Goal: Contribute content: Add original content to the website for others to see

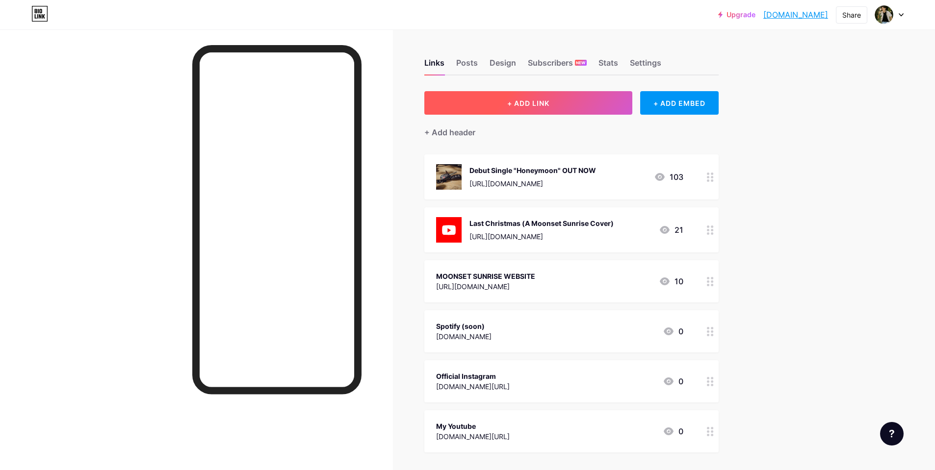
click at [612, 102] on button "+ ADD LINK" at bounding box center [528, 103] width 208 height 24
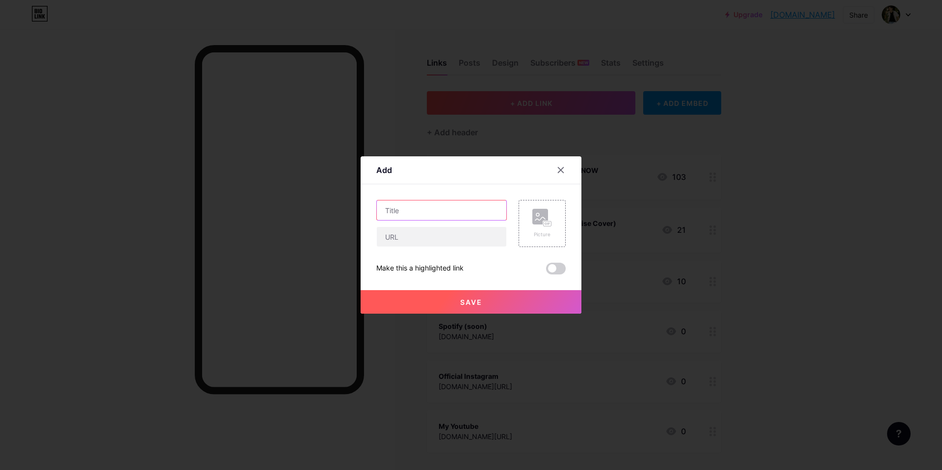
click at [418, 209] on input "text" at bounding box center [441, 211] width 129 height 20
type input ""Honeymoon" (Official Video)"
click at [542, 231] on div "Picture" at bounding box center [542, 234] width 20 height 7
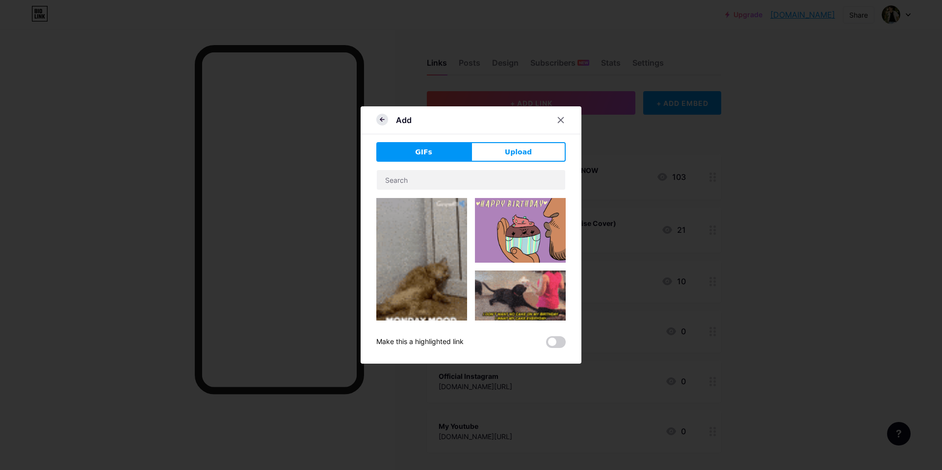
click at [376, 121] on icon at bounding box center [382, 120] width 12 height 12
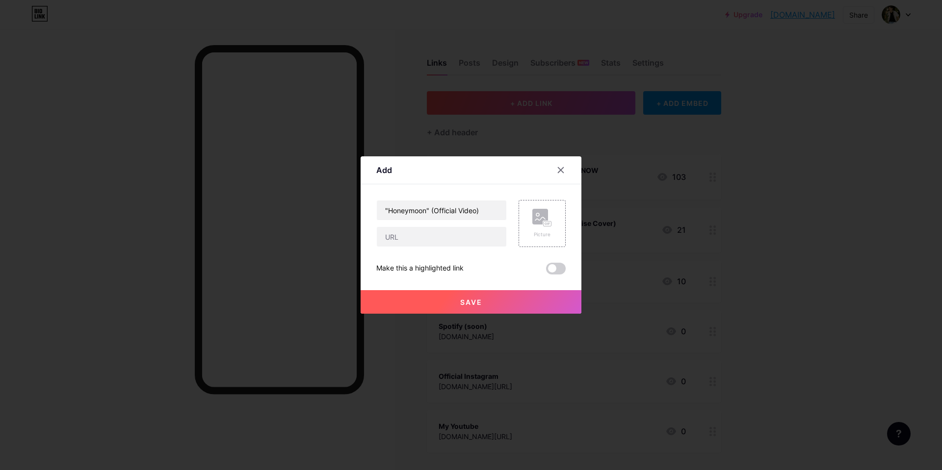
click at [551, 271] on span at bounding box center [556, 269] width 20 height 12
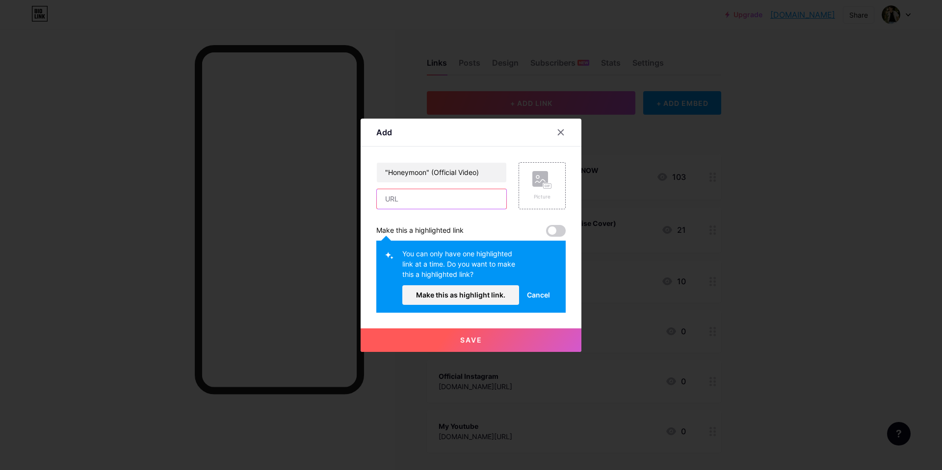
click at [435, 206] on input "text" at bounding box center [441, 199] width 129 height 20
paste input "[URL][DOMAIN_NAME]"
type input "[URL][DOMAIN_NAME]"
click at [558, 227] on span at bounding box center [556, 231] width 20 height 12
click at [553, 230] on span at bounding box center [556, 231] width 20 height 12
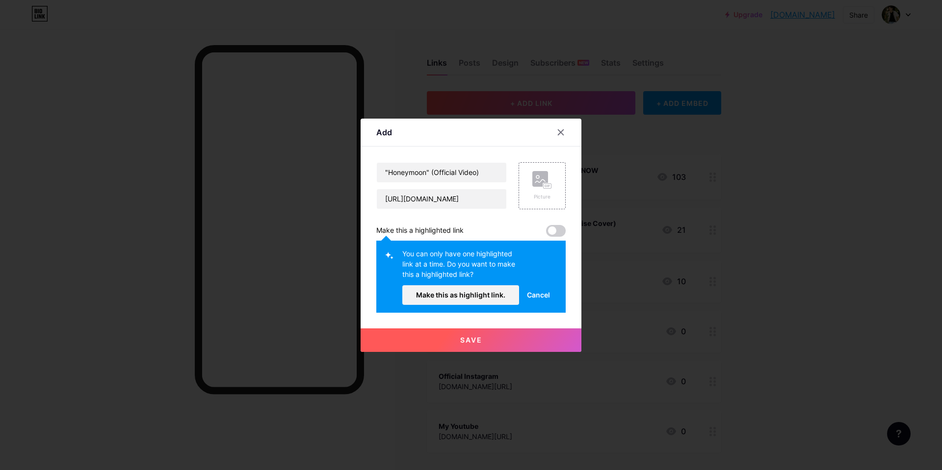
click at [532, 297] on span "Cancel" at bounding box center [538, 295] width 23 height 10
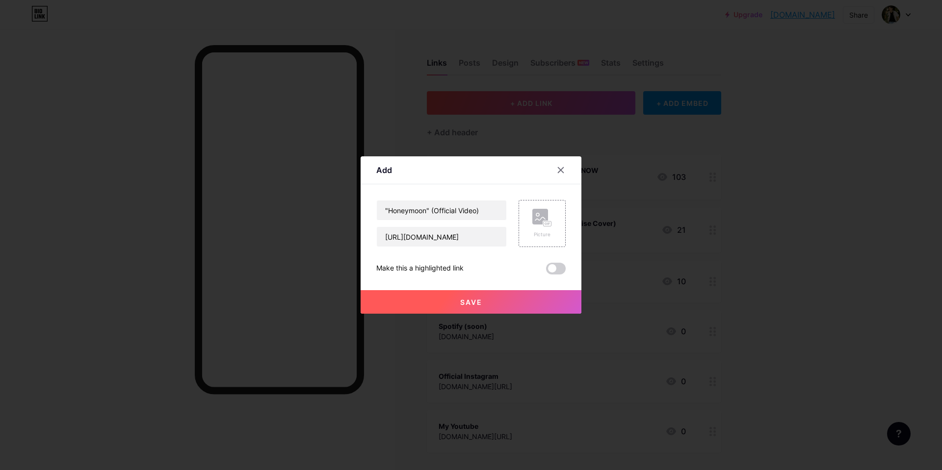
click at [491, 296] on button "Save" at bounding box center [470, 302] width 221 height 24
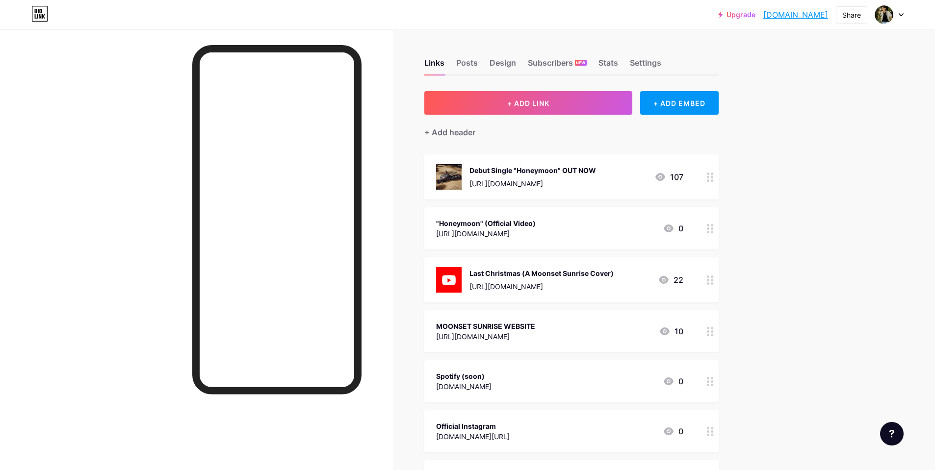
click at [536, 232] on div "[URL][DOMAIN_NAME]" at bounding box center [486, 234] width 100 height 10
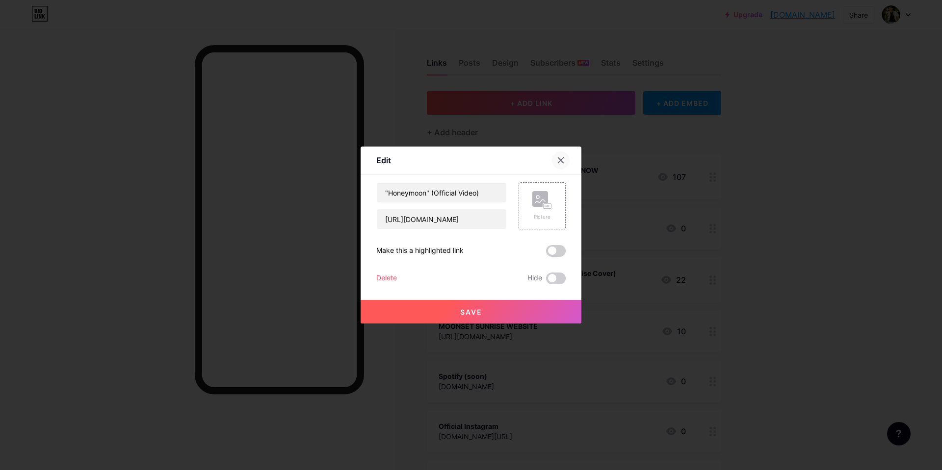
click at [559, 159] on icon at bounding box center [560, 160] width 5 height 5
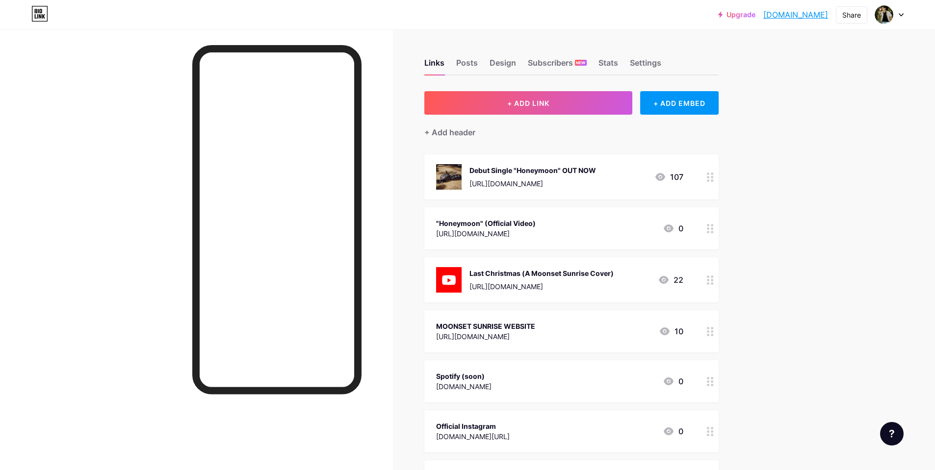
click at [705, 226] on div at bounding box center [710, 228] width 17 height 42
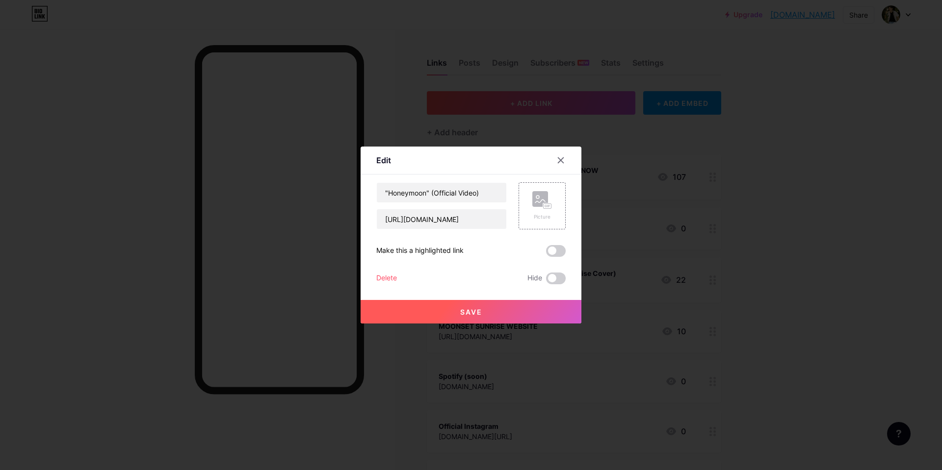
click at [385, 273] on div "Delete" at bounding box center [386, 279] width 21 height 12
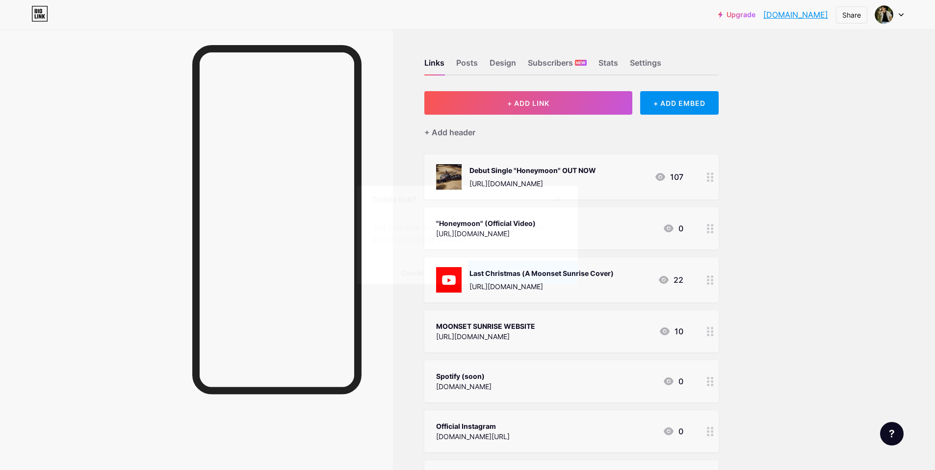
click at [517, 283] on button "Confirm" at bounding box center [522, 273] width 110 height 24
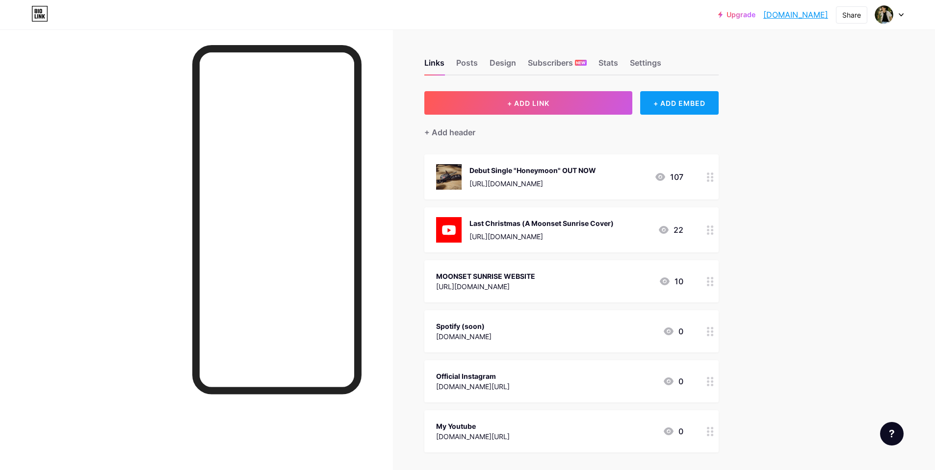
click at [690, 98] on div "+ ADD EMBED" at bounding box center [679, 103] width 78 height 24
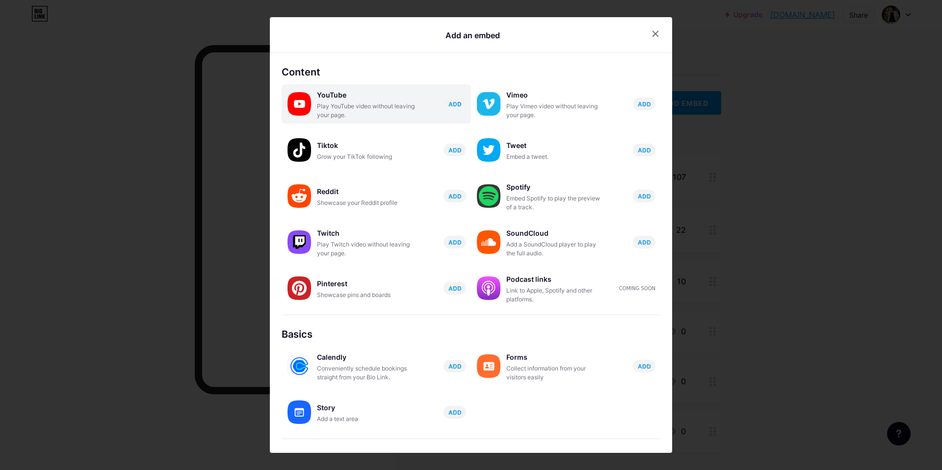
click at [447, 96] on div "YouTube Play YouTube video without leaving your page. ADD" at bounding box center [394, 103] width 154 height 31
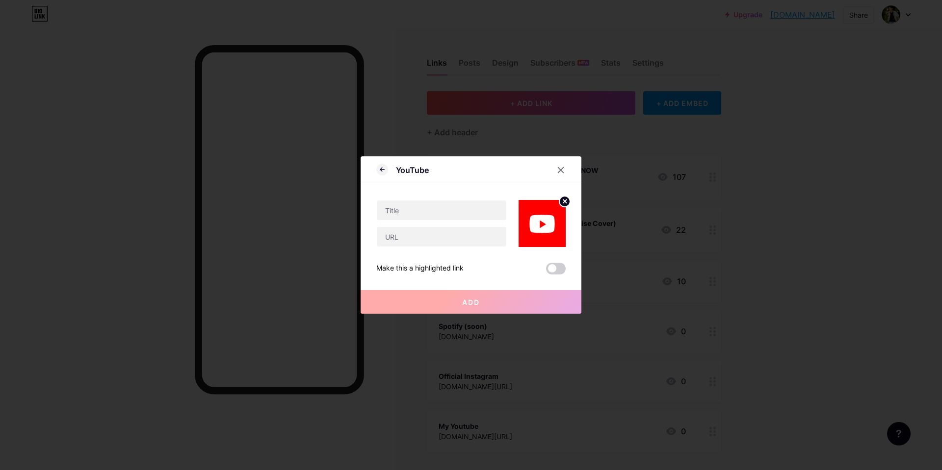
click at [410, 198] on div at bounding box center [470, 215] width 189 height 63
click at [402, 211] on input "text" at bounding box center [441, 211] width 129 height 20
type input ""Honeymoon" (Official Video)"
click at [389, 235] on input "text" at bounding box center [441, 237] width 129 height 20
paste input "[URL][DOMAIN_NAME]"
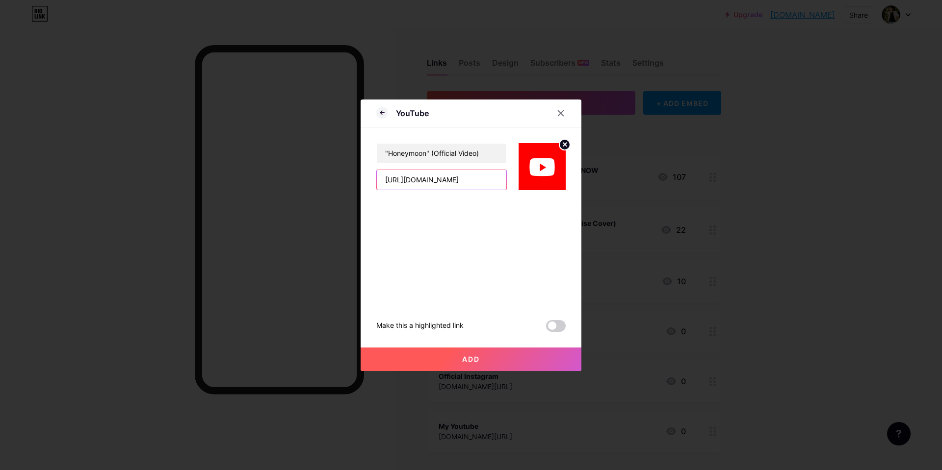
type input "[URL][DOMAIN_NAME]"
click at [556, 328] on span at bounding box center [556, 326] width 20 height 12
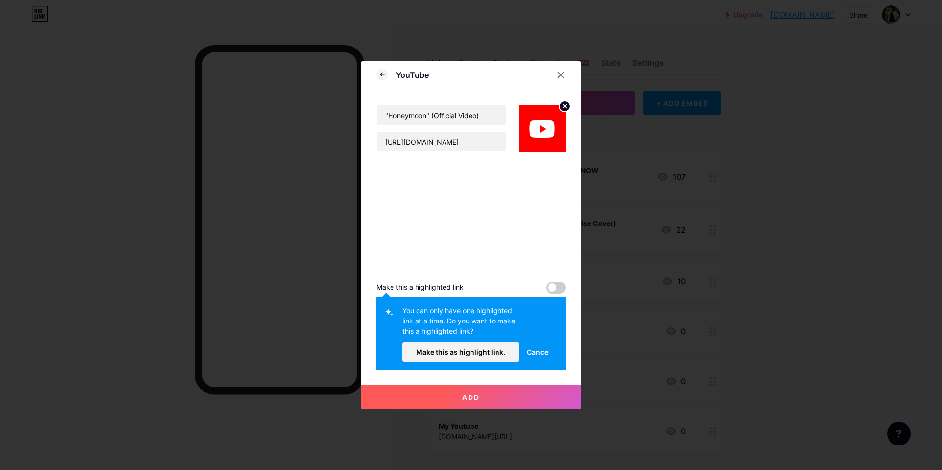
click at [535, 346] on button "Cancel" at bounding box center [538, 352] width 39 height 20
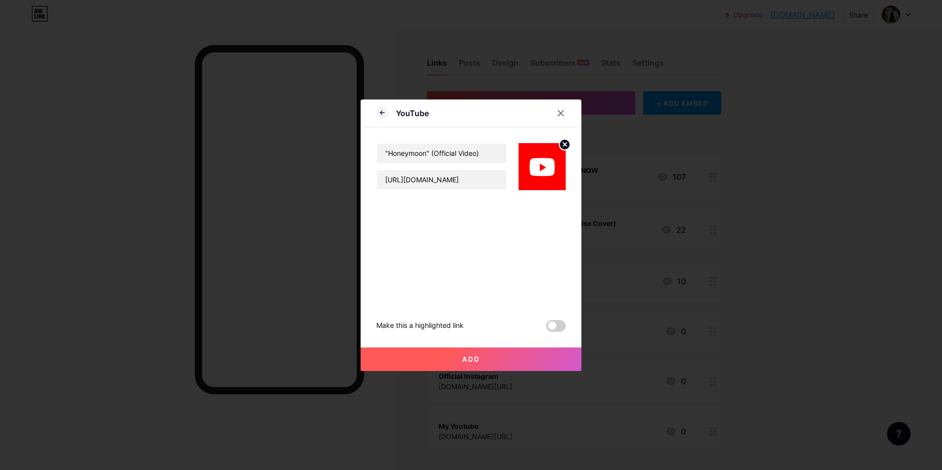
click at [491, 359] on button "Add" at bounding box center [470, 360] width 221 height 24
